Goal: Transaction & Acquisition: Obtain resource

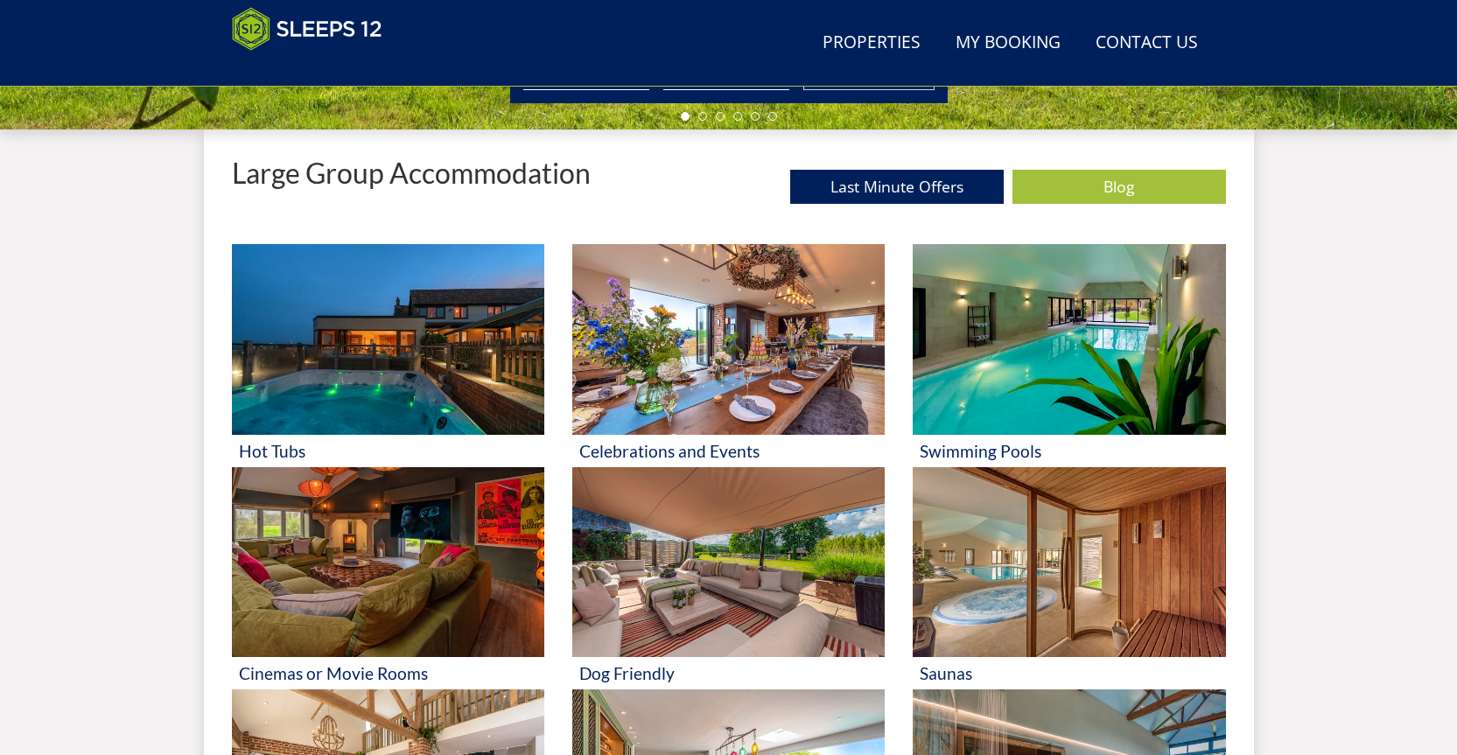
scroll to position [656, 0]
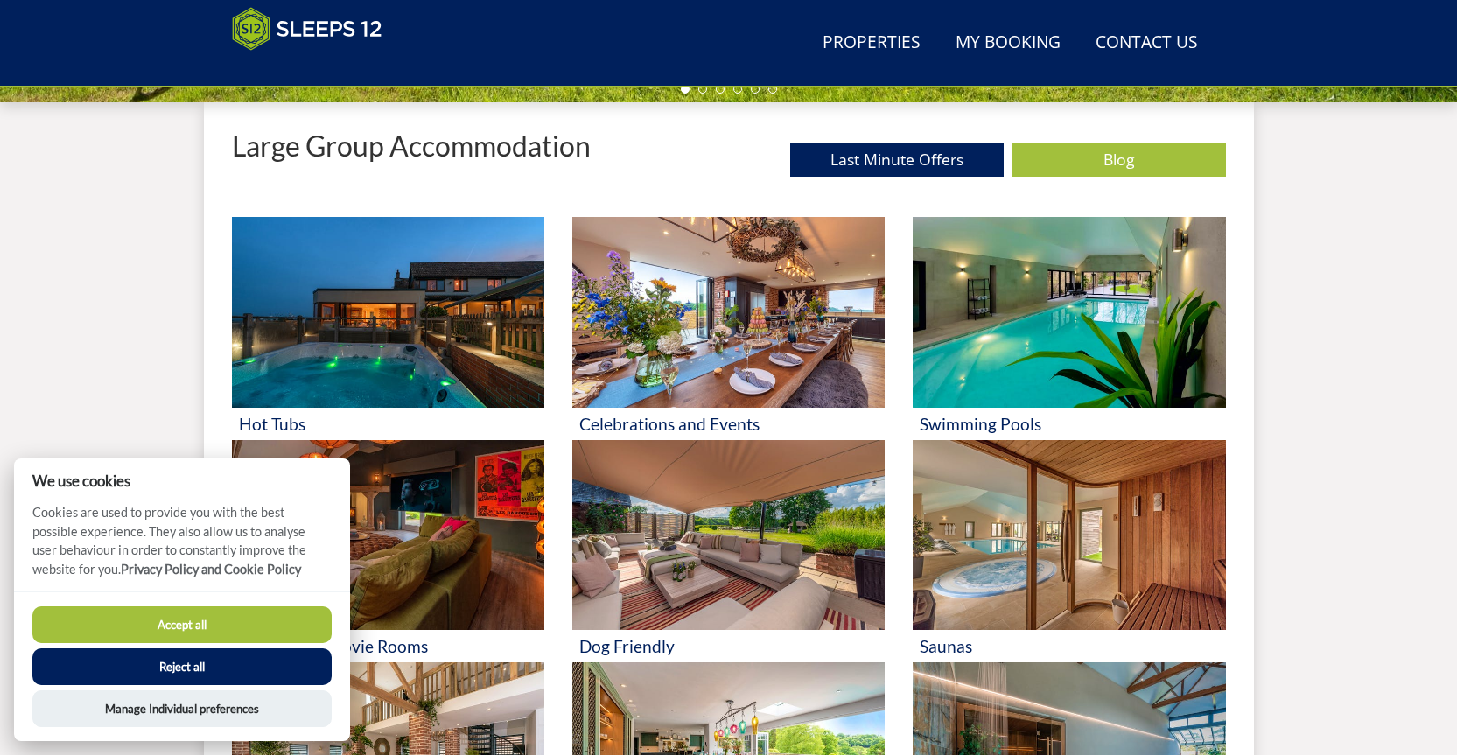
click at [183, 664] on button "Reject all" at bounding box center [181, 666] width 299 height 37
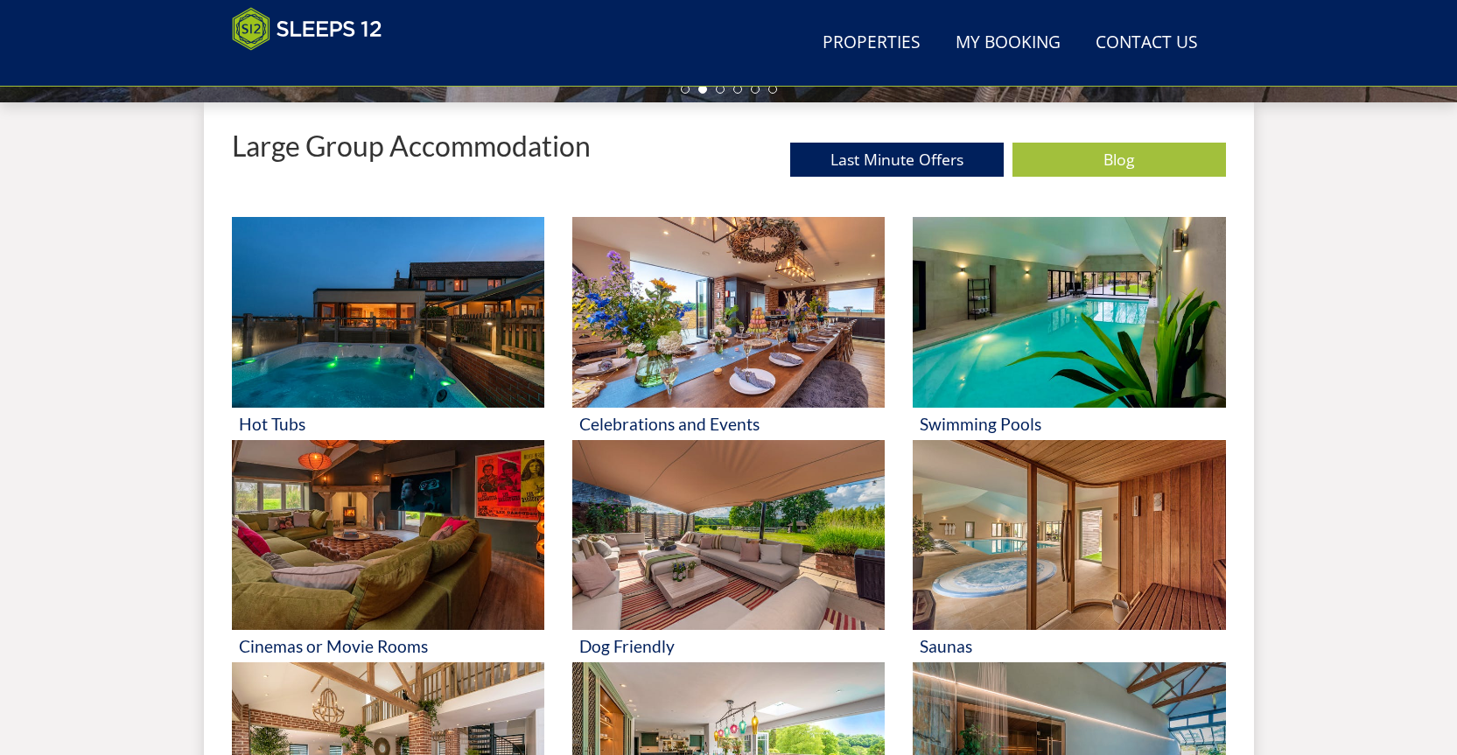
scroll to position [1025, 0]
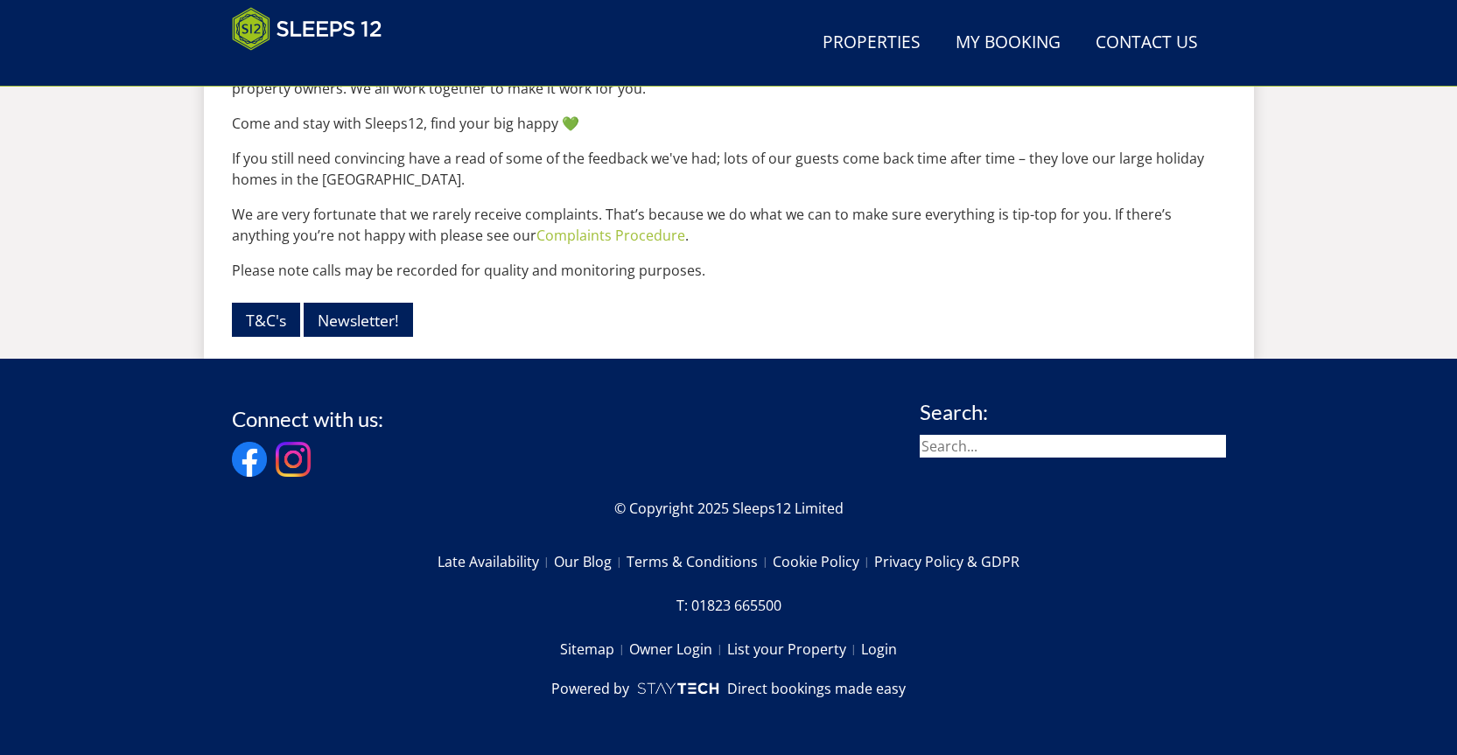
scroll to position [2419, 0]
click at [814, 648] on link "List your Property" at bounding box center [794, 649] width 134 height 30
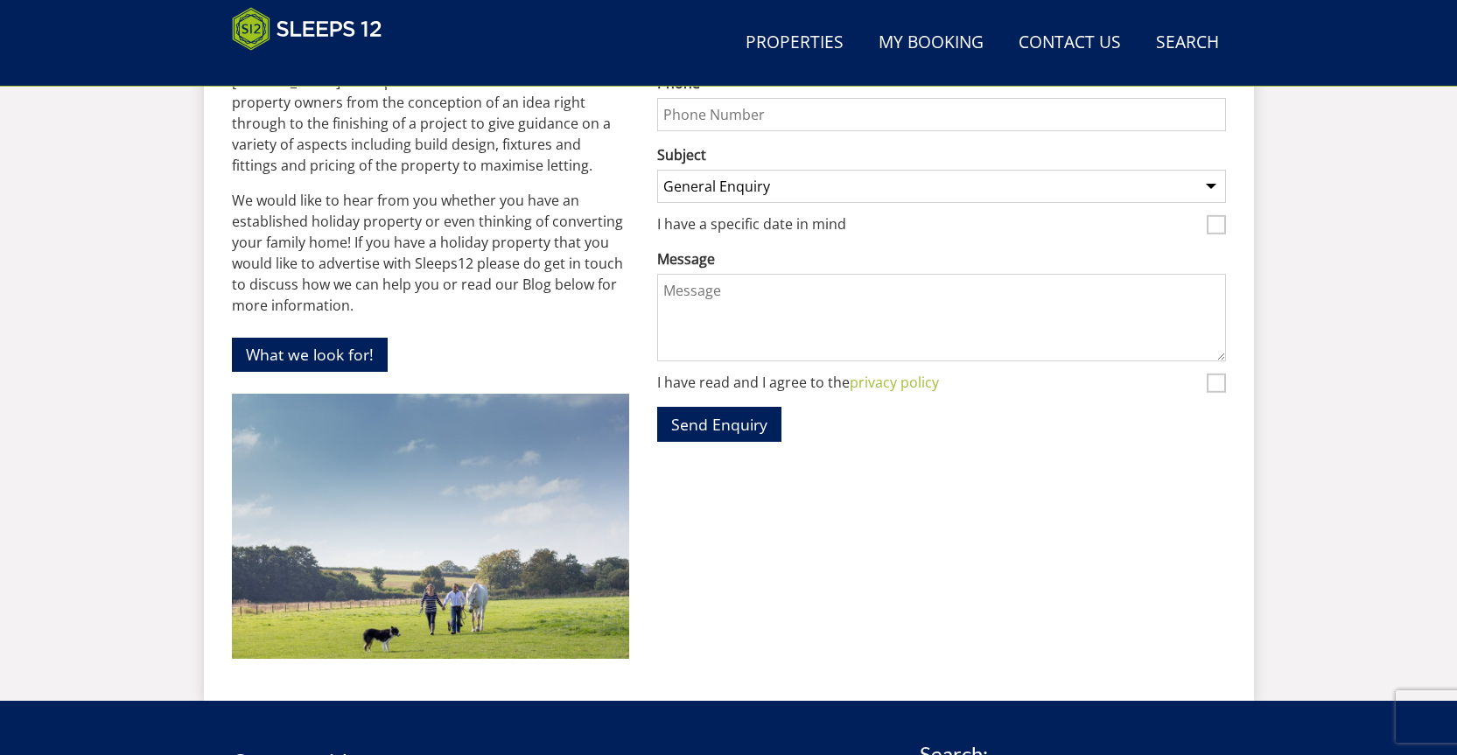
scroll to position [1091, 0]
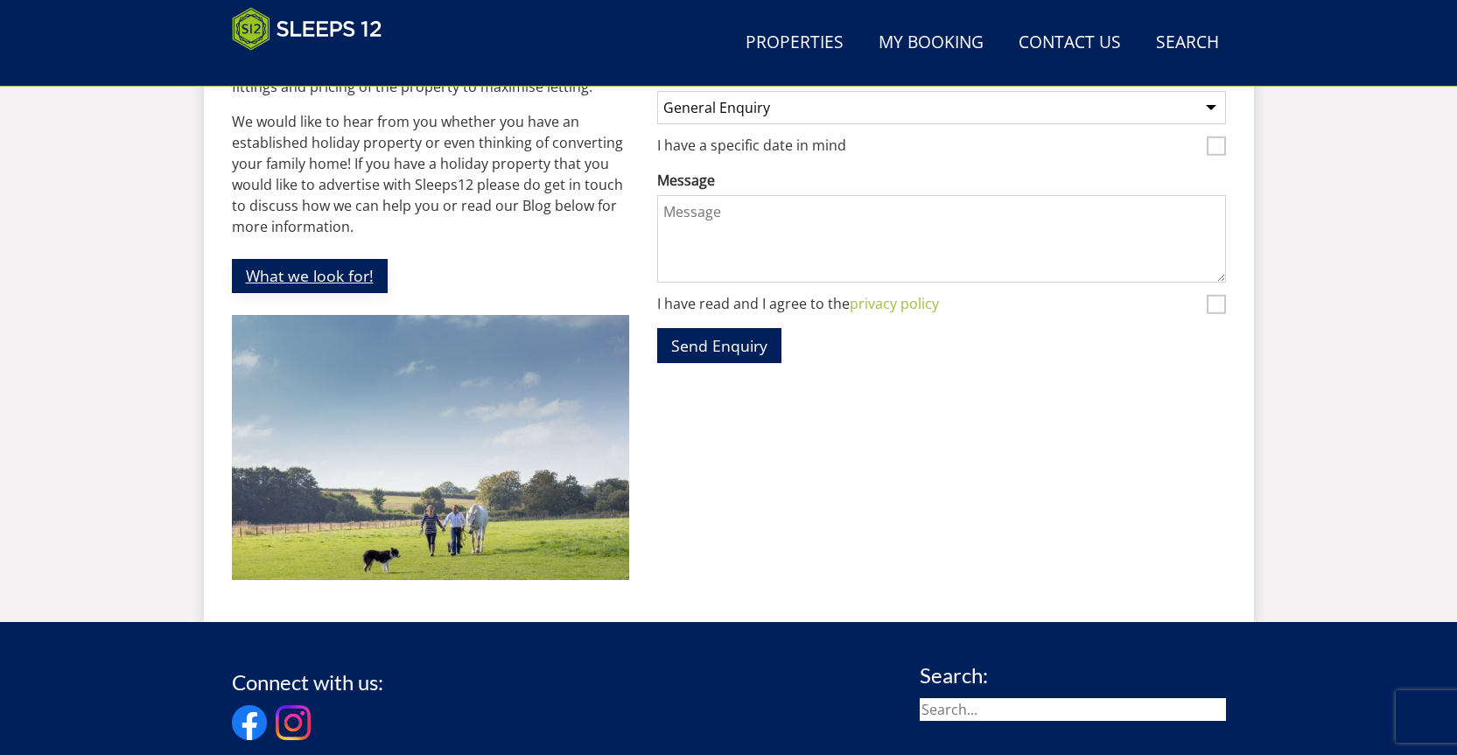
click at [320, 259] on link "What we look for!" at bounding box center [310, 276] width 156 height 34
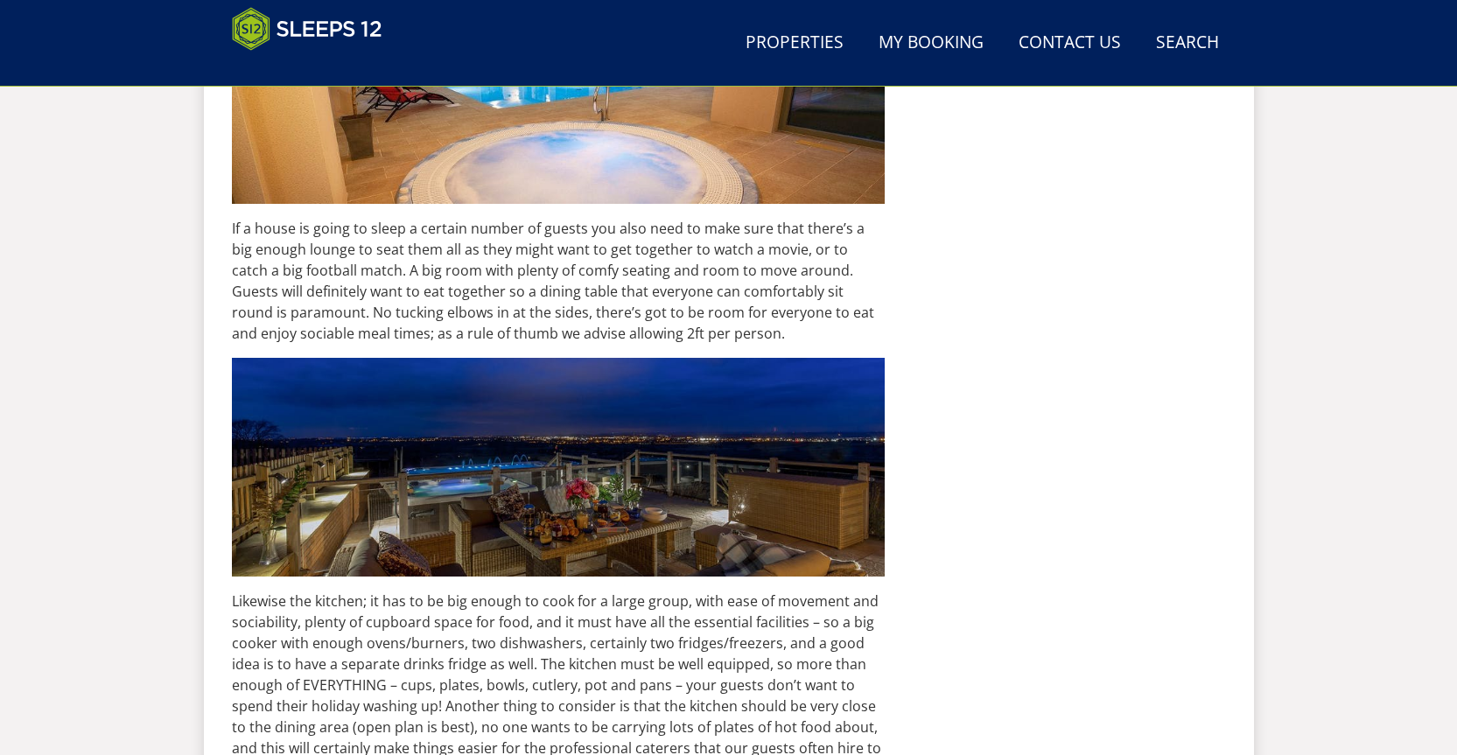
scroll to position [3755, 0]
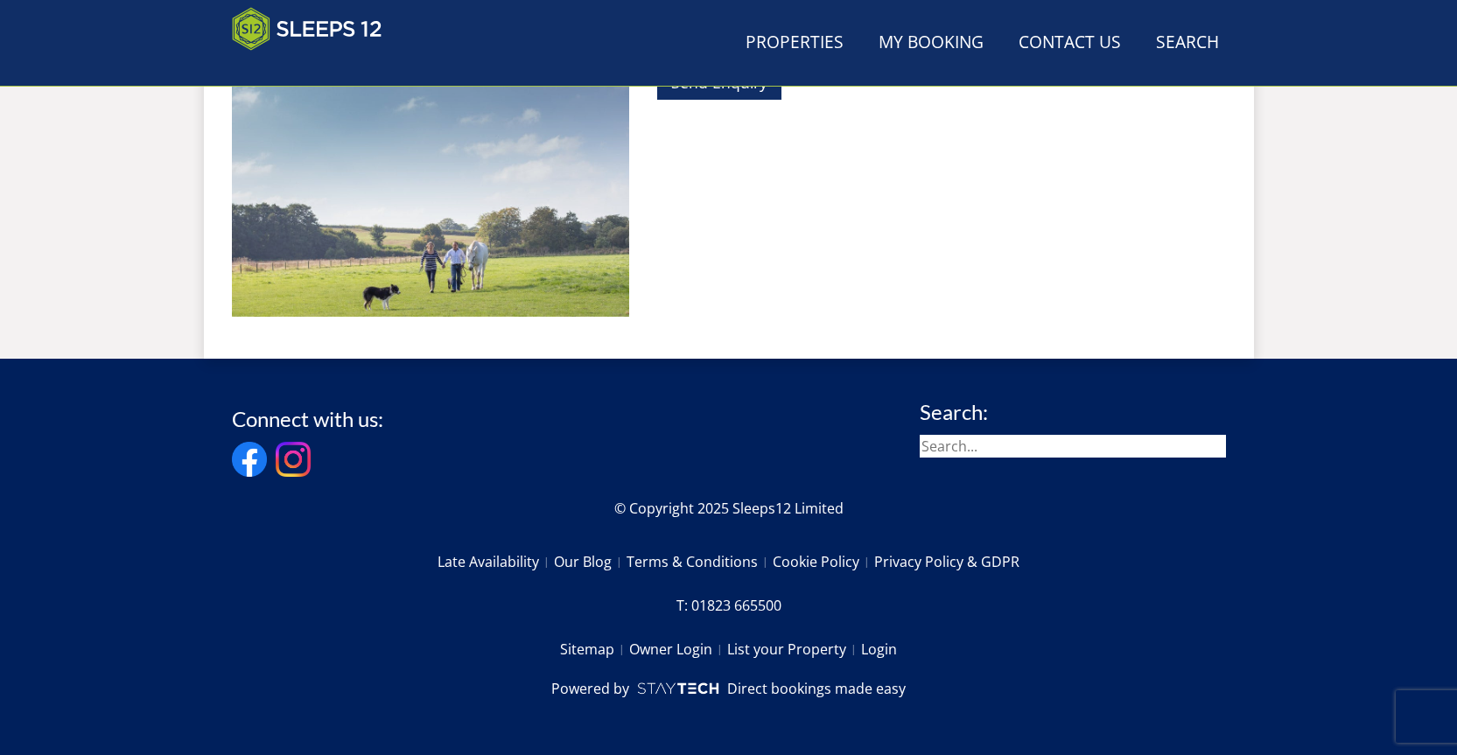
scroll to position [1091, 0]
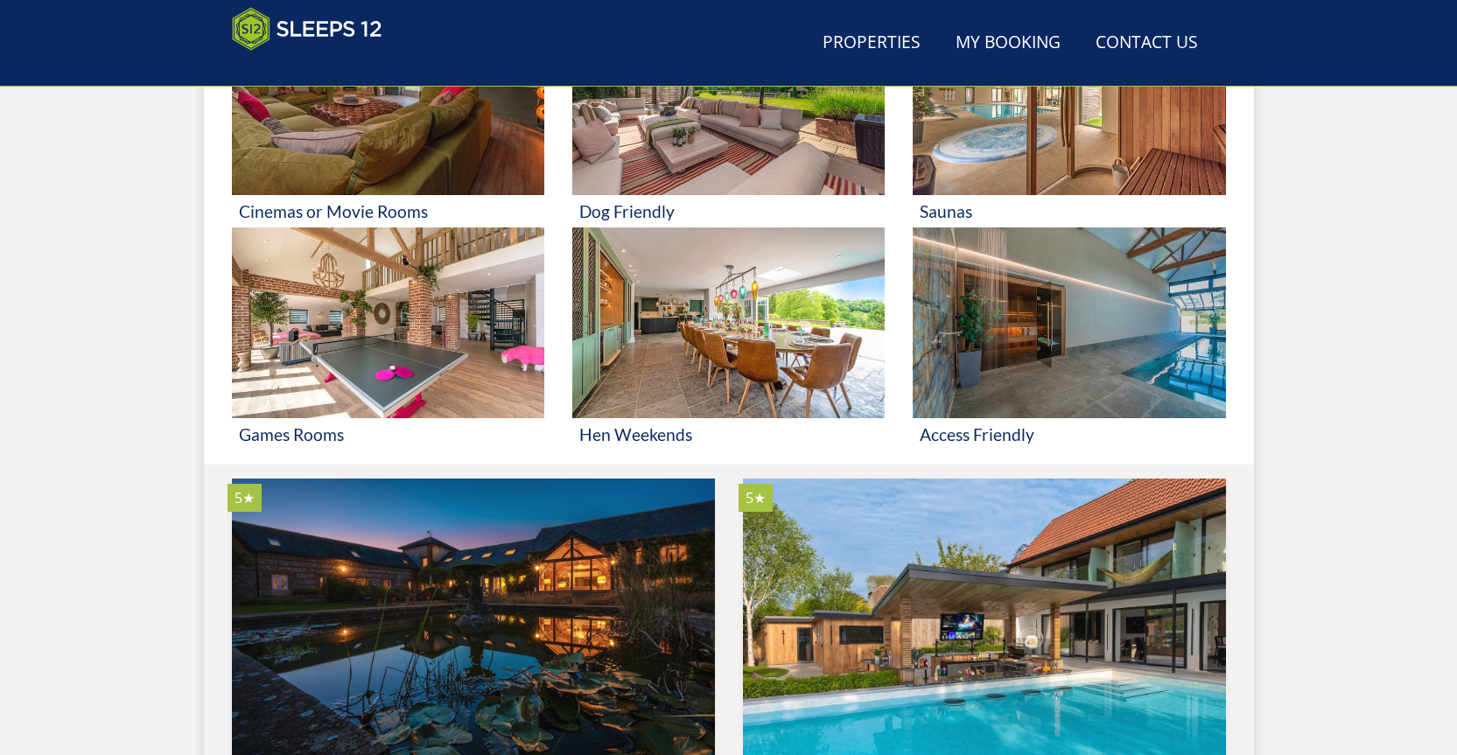
scroll to position [2419, 0]
